Goal: Navigation & Orientation: Find specific page/section

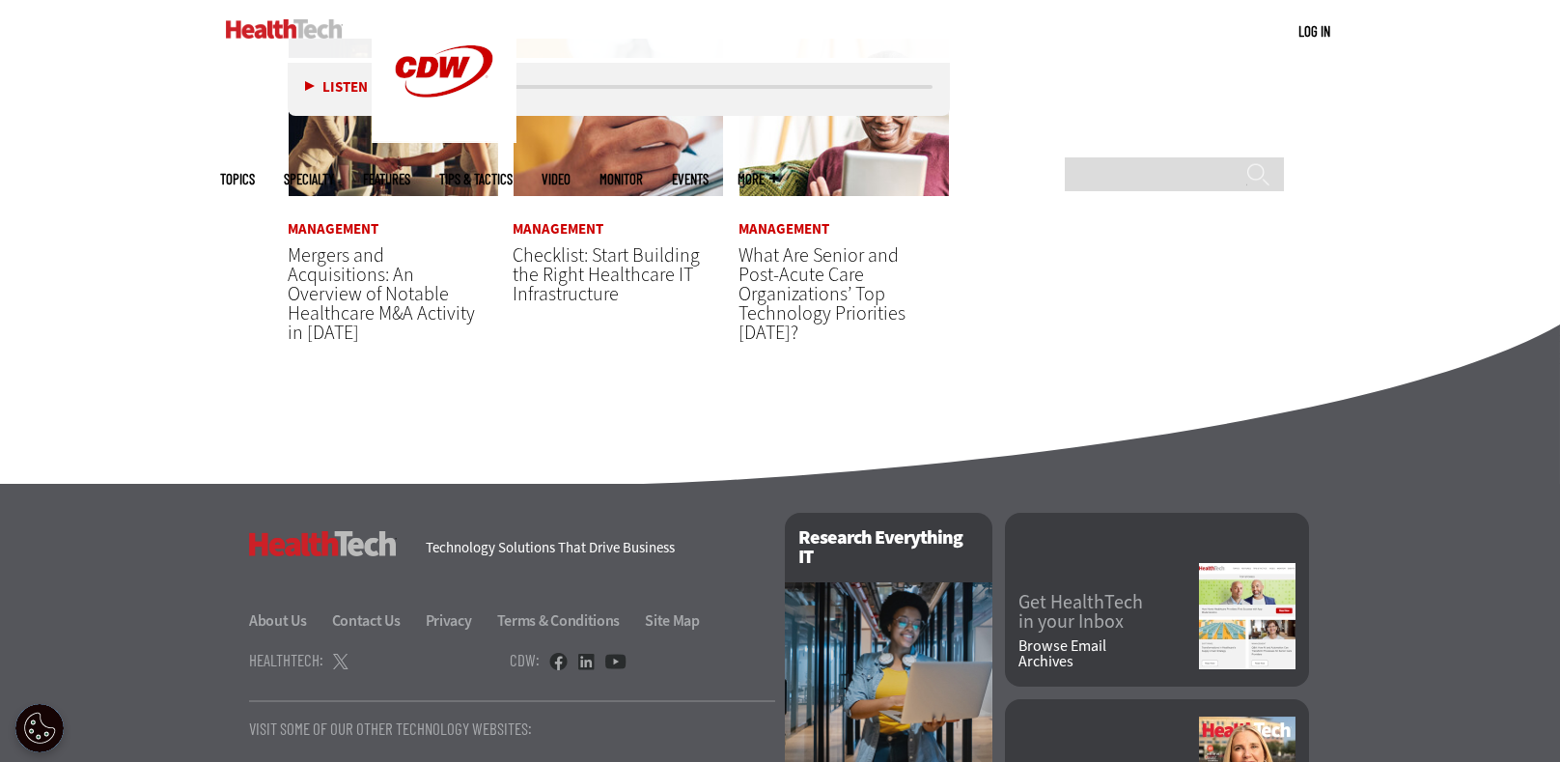
scroll to position [4941, 0]
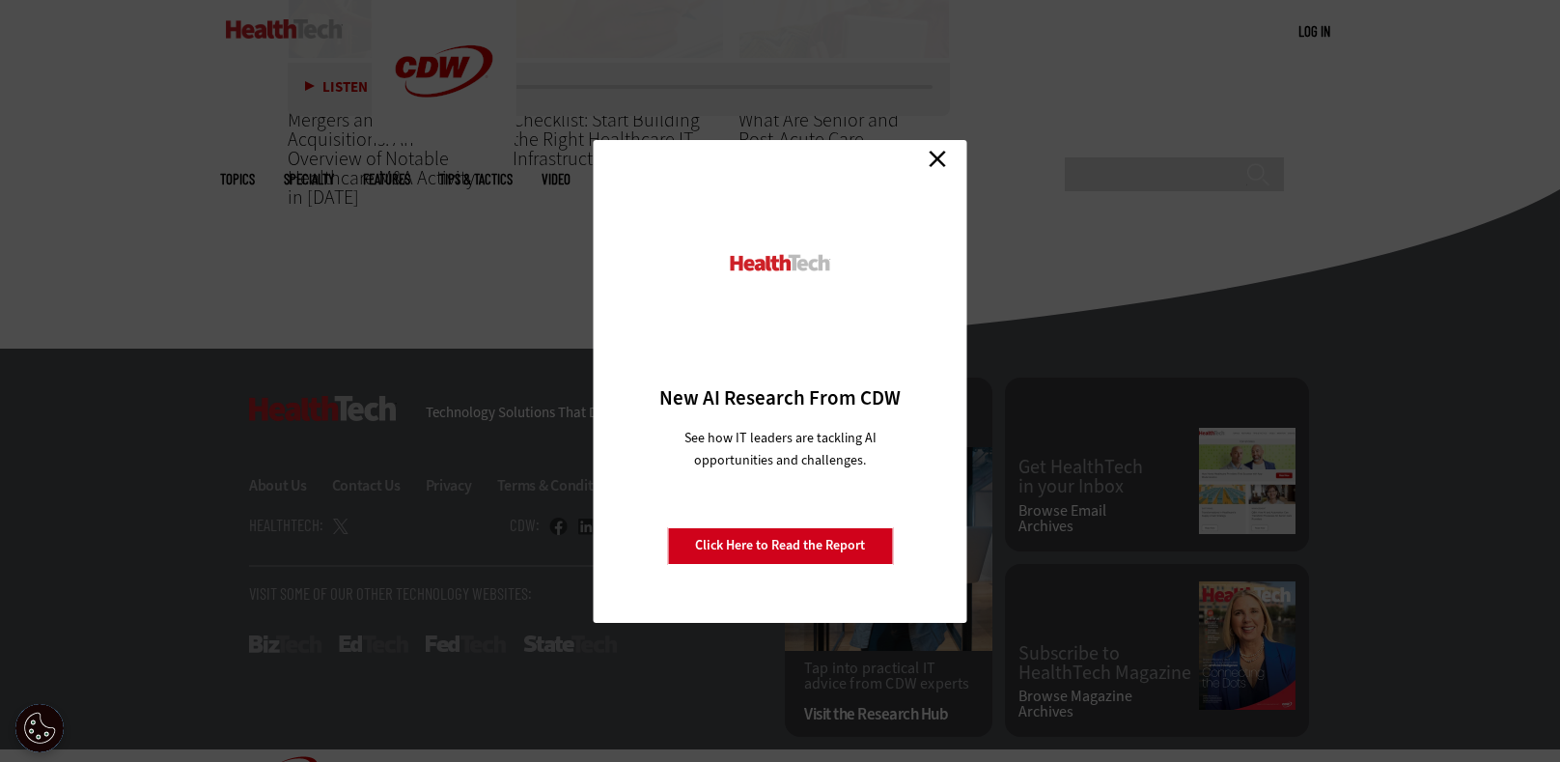
click at [932, 157] on link "Close" at bounding box center [937, 159] width 29 height 29
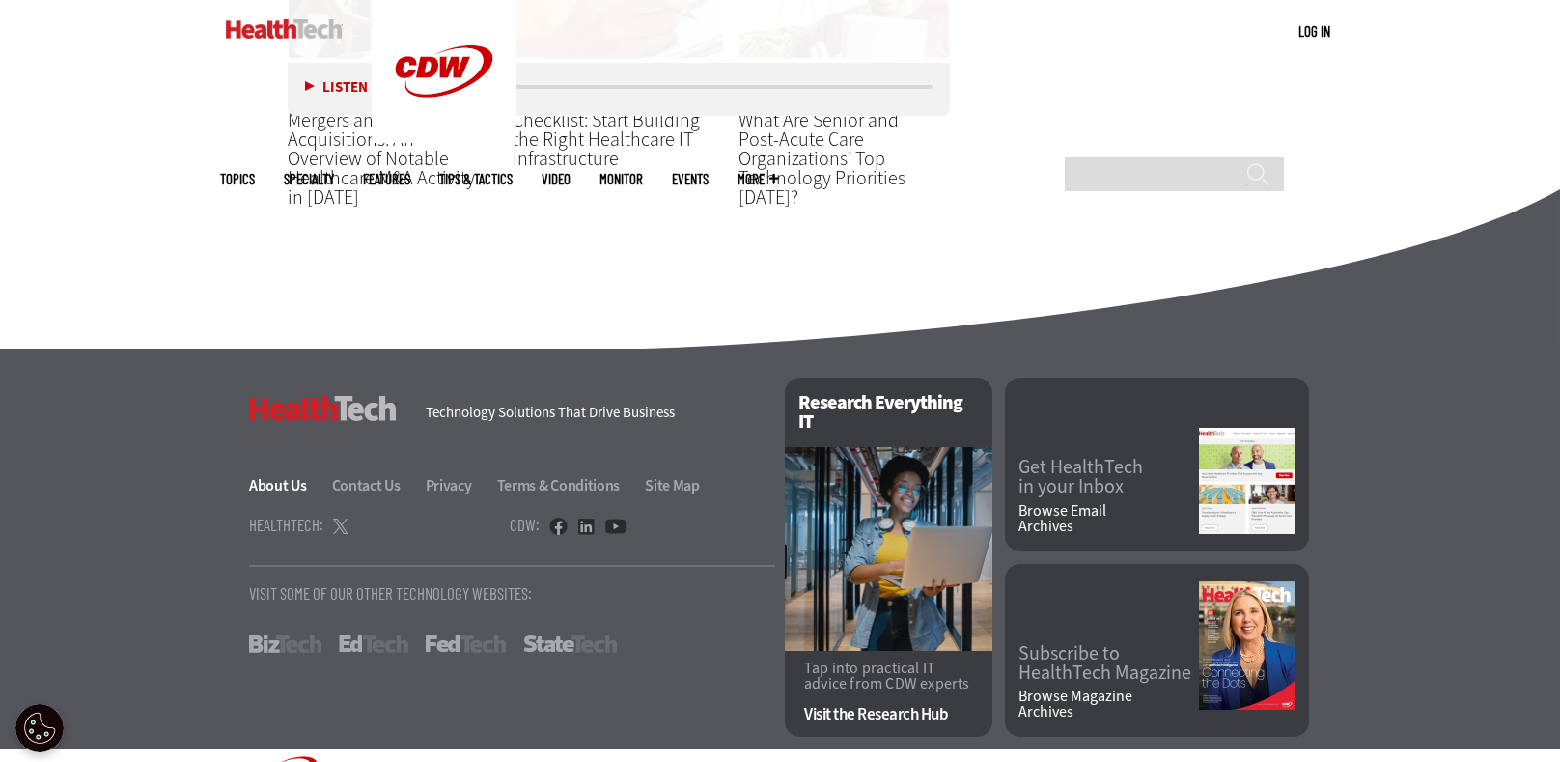
click at [282, 475] on link "About Us" at bounding box center [289, 485] width 80 height 20
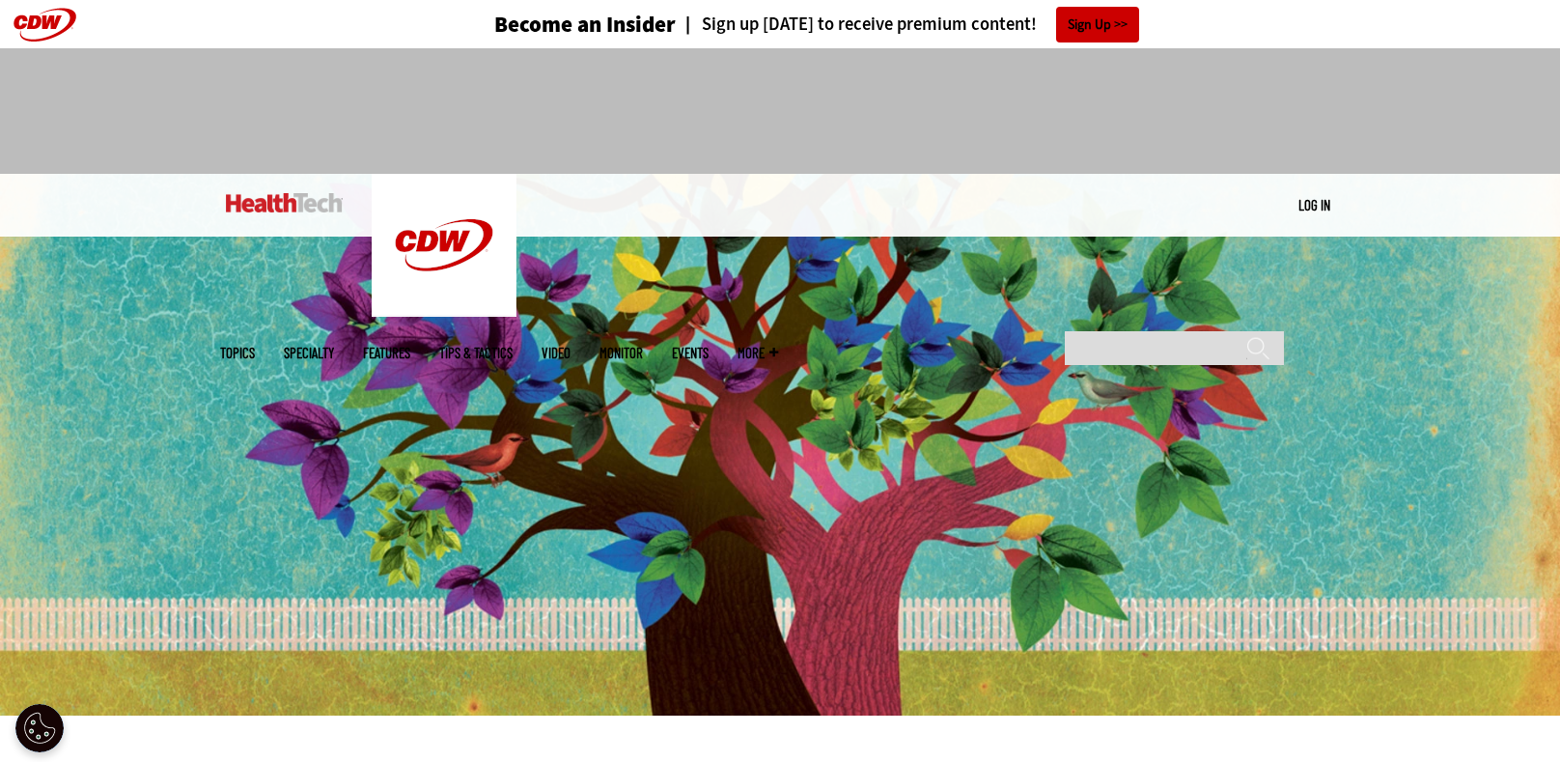
click at [316, 206] on img at bounding box center [284, 202] width 117 height 19
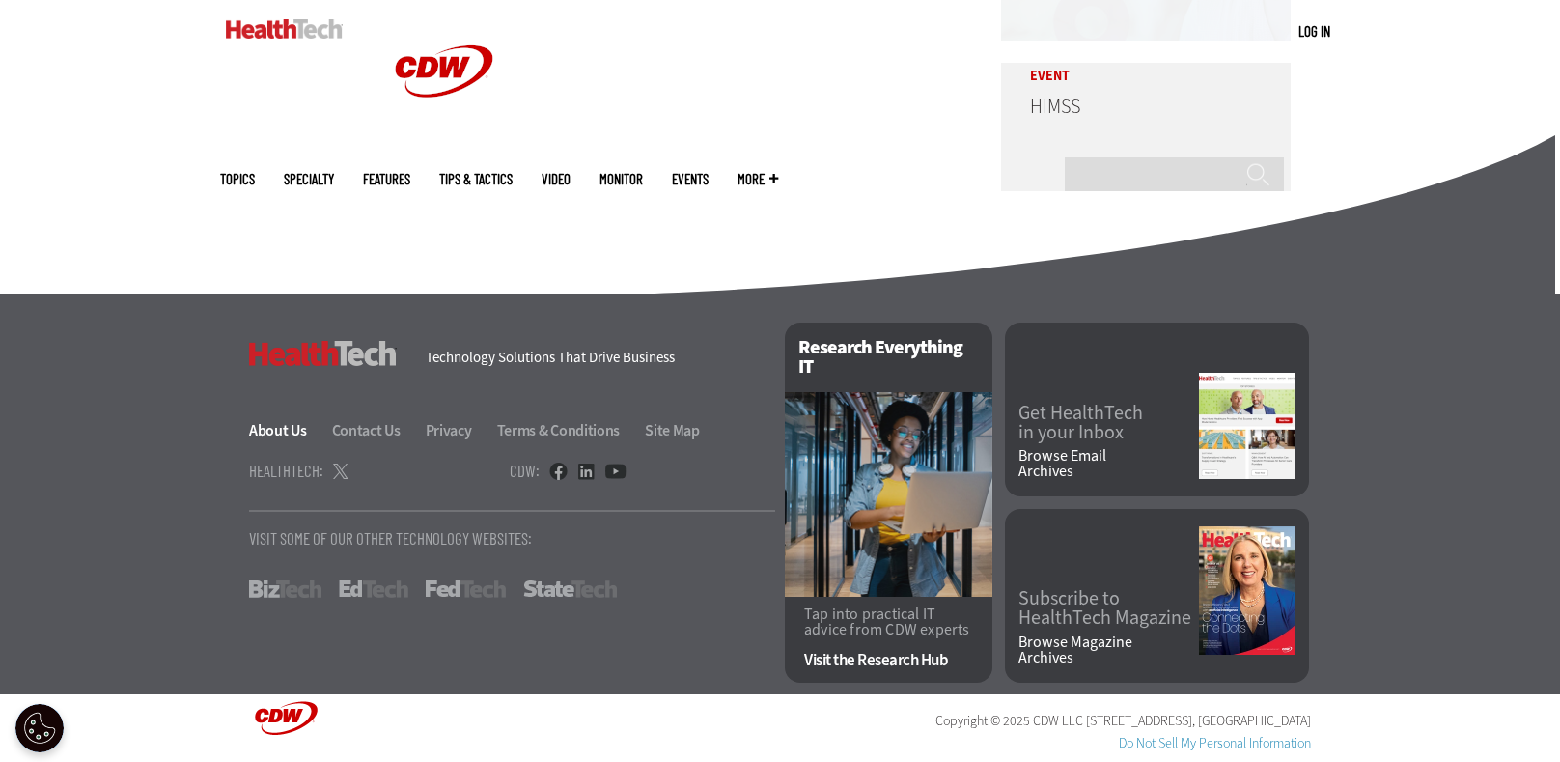
scroll to position [4930, 0]
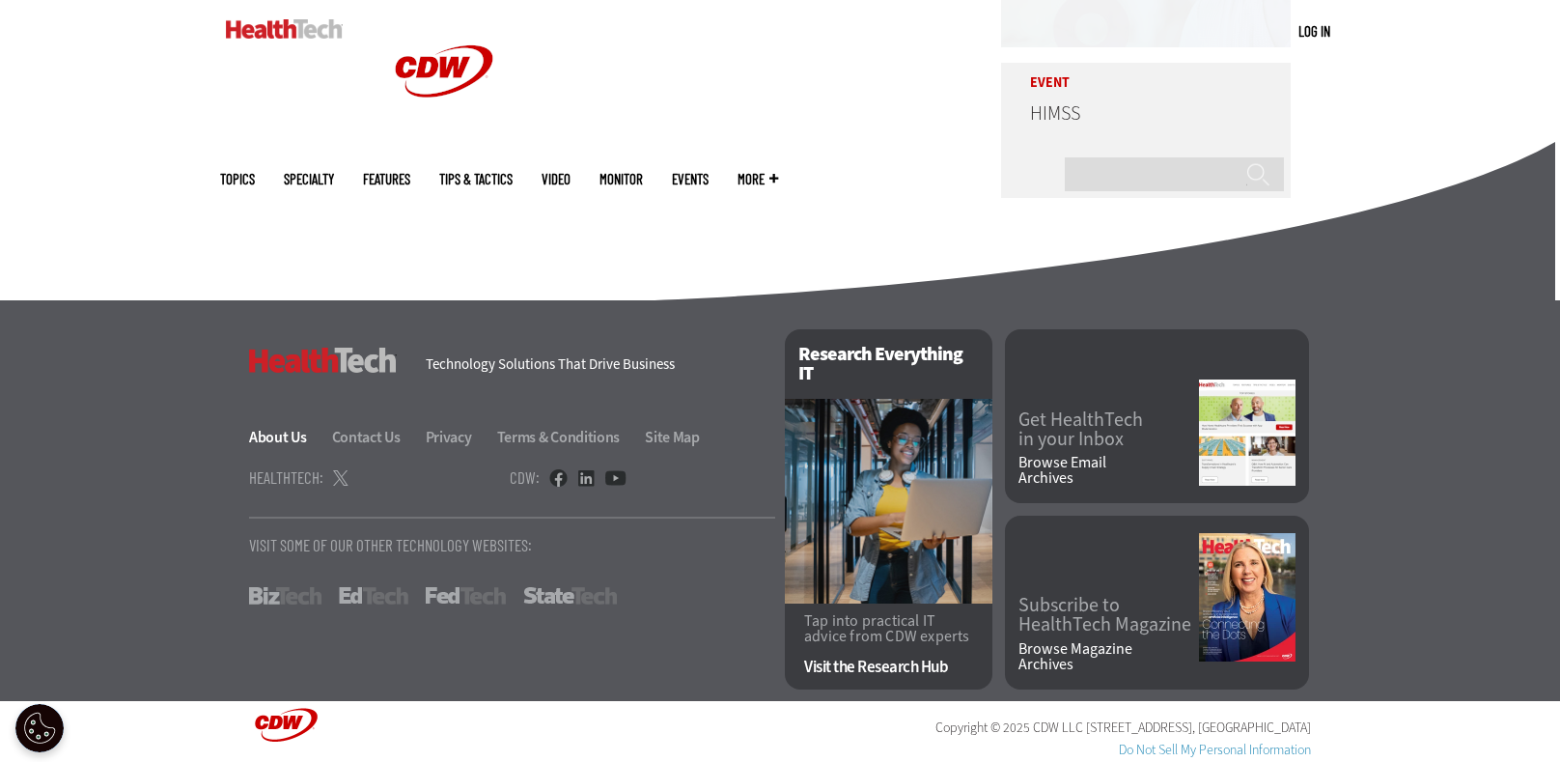
click at [286, 435] on link "About Us" at bounding box center [289, 437] width 80 height 20
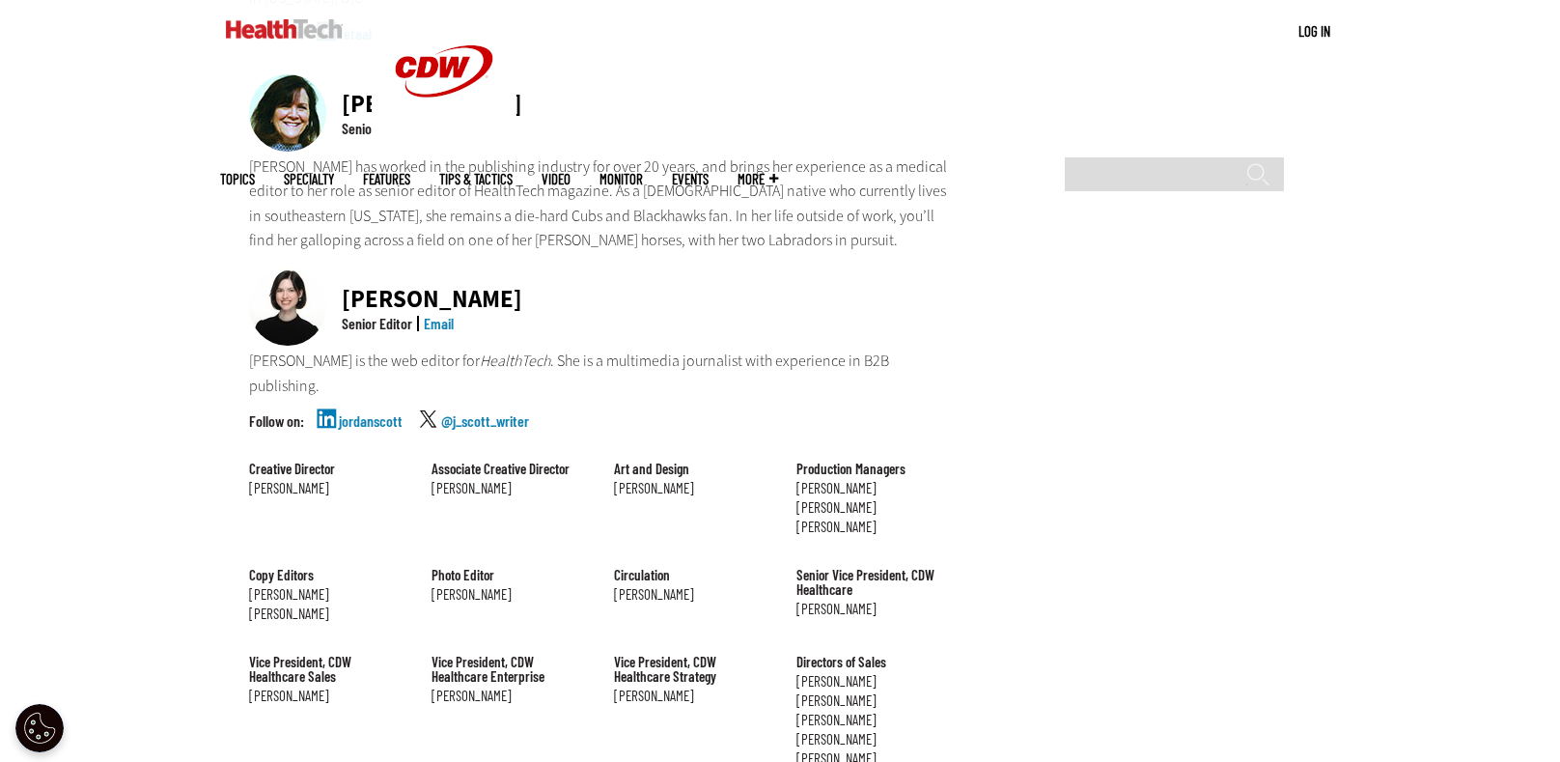
scroll to position [1683, 0]
